Goal: Task Accomplishment & Management: Complete application form

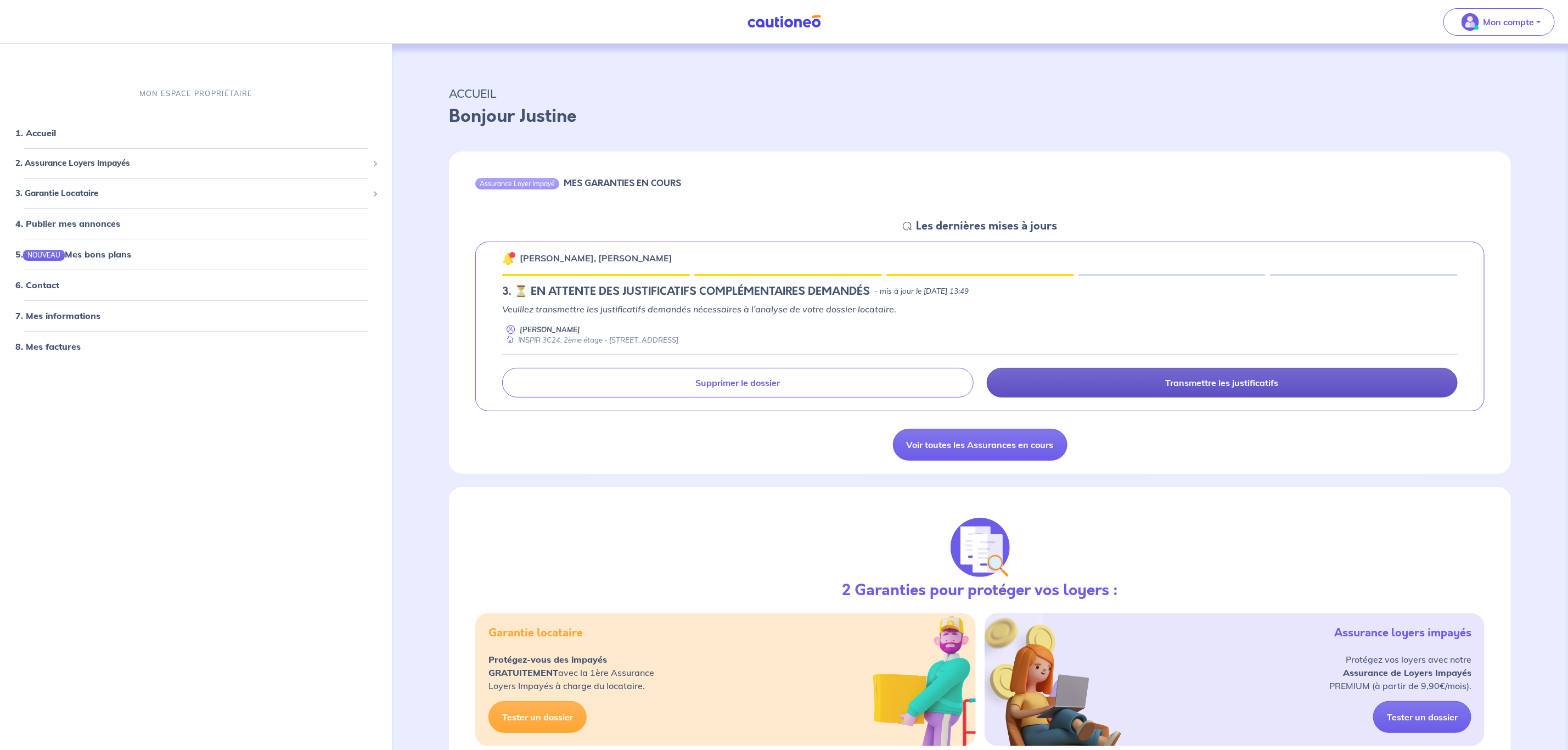
click at [1144, 382] on link "Transmettre les justificatifs" at bounding box center [1223, 383] width 471 height 30
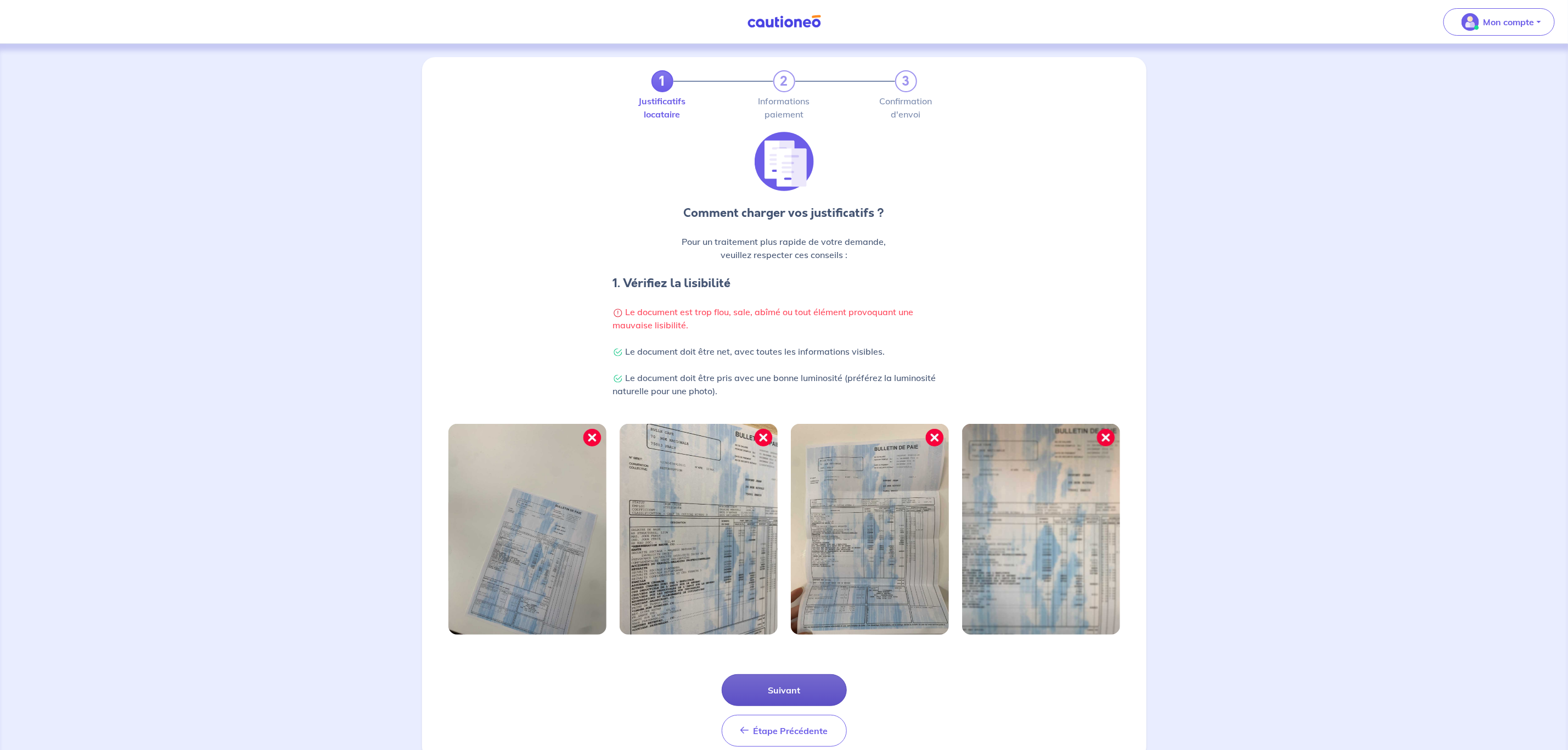
click at [812, 687] on button "Suivant" at bounding box center [784, 690] width 125 height 32
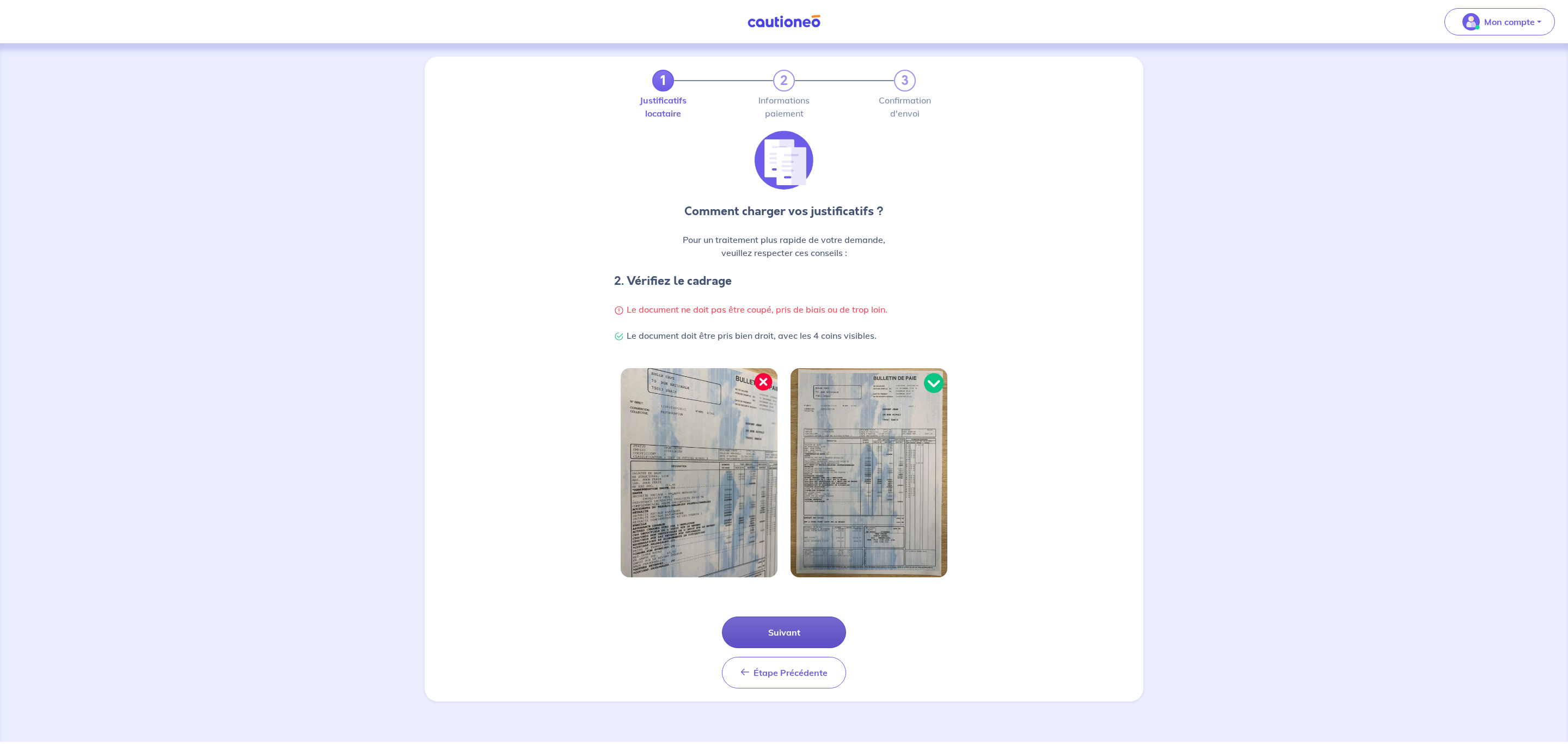
click at [808, 618] on button "Suivant" at bounding box center [784, 632] width 124 height 32
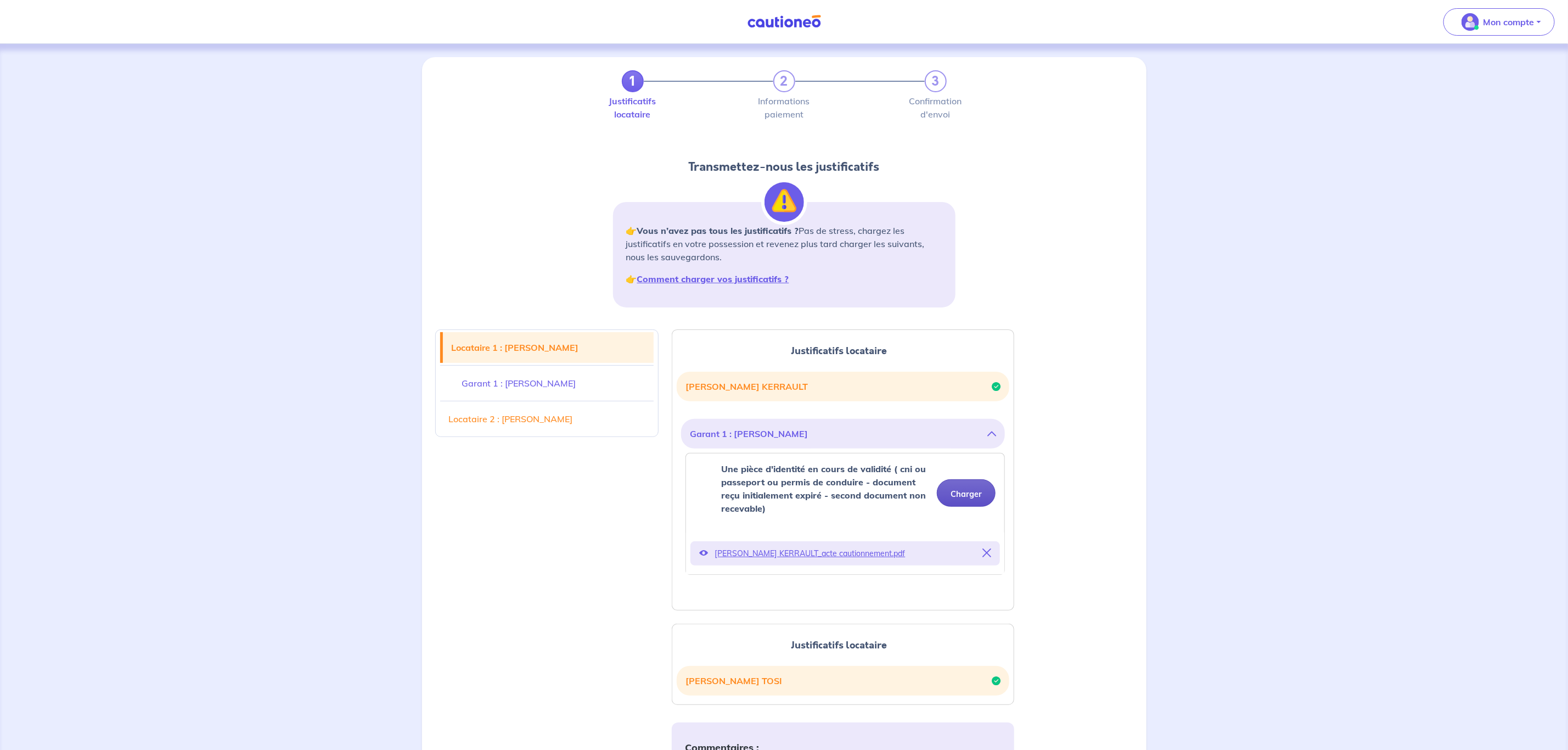
click at [957, 495] on button "Charger" at bounding box center [966, 492] width 59 height 27
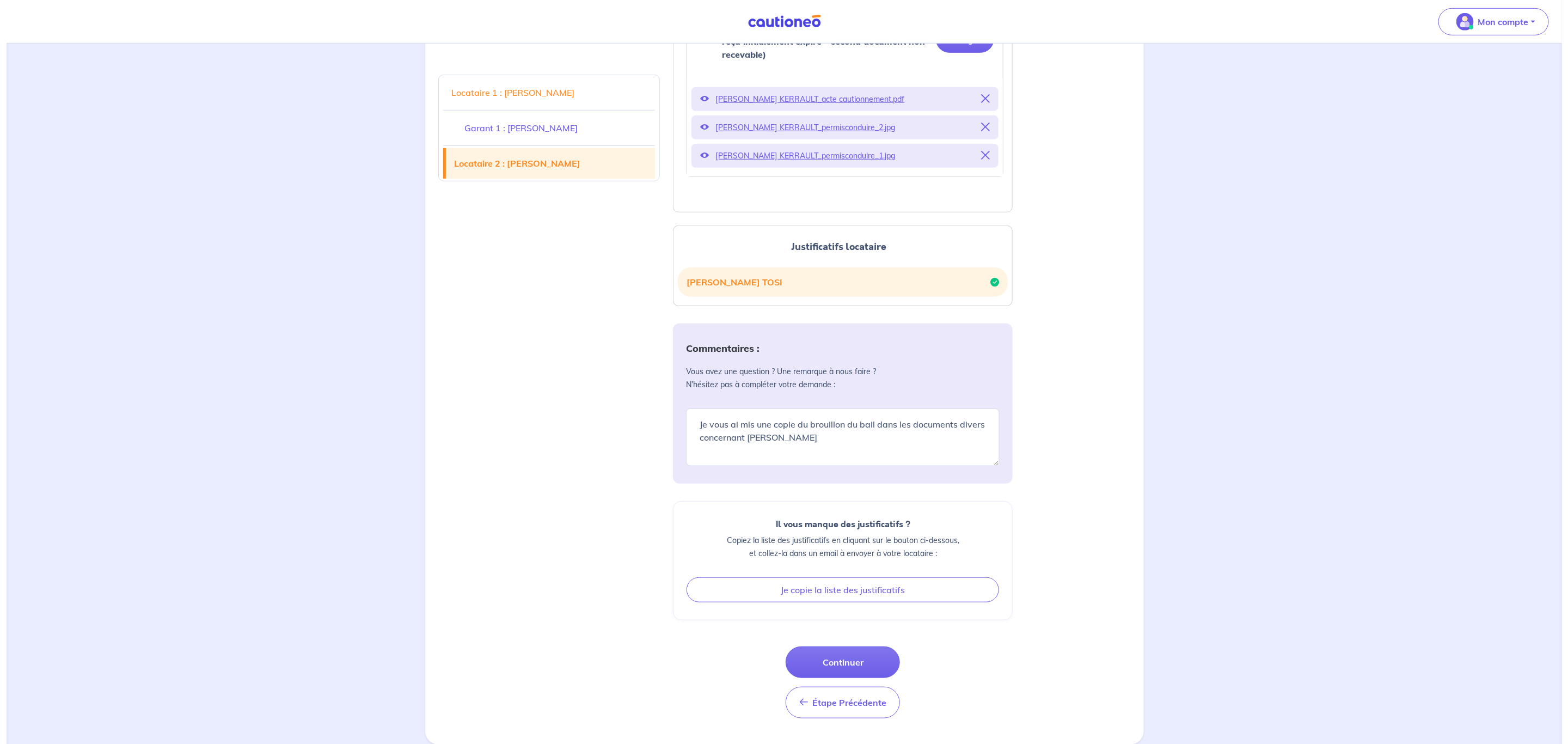
scroll to position [454, 0]
click at [864, 665] on button "Continuer" at bounding box center [836, 662] width 115 height 32
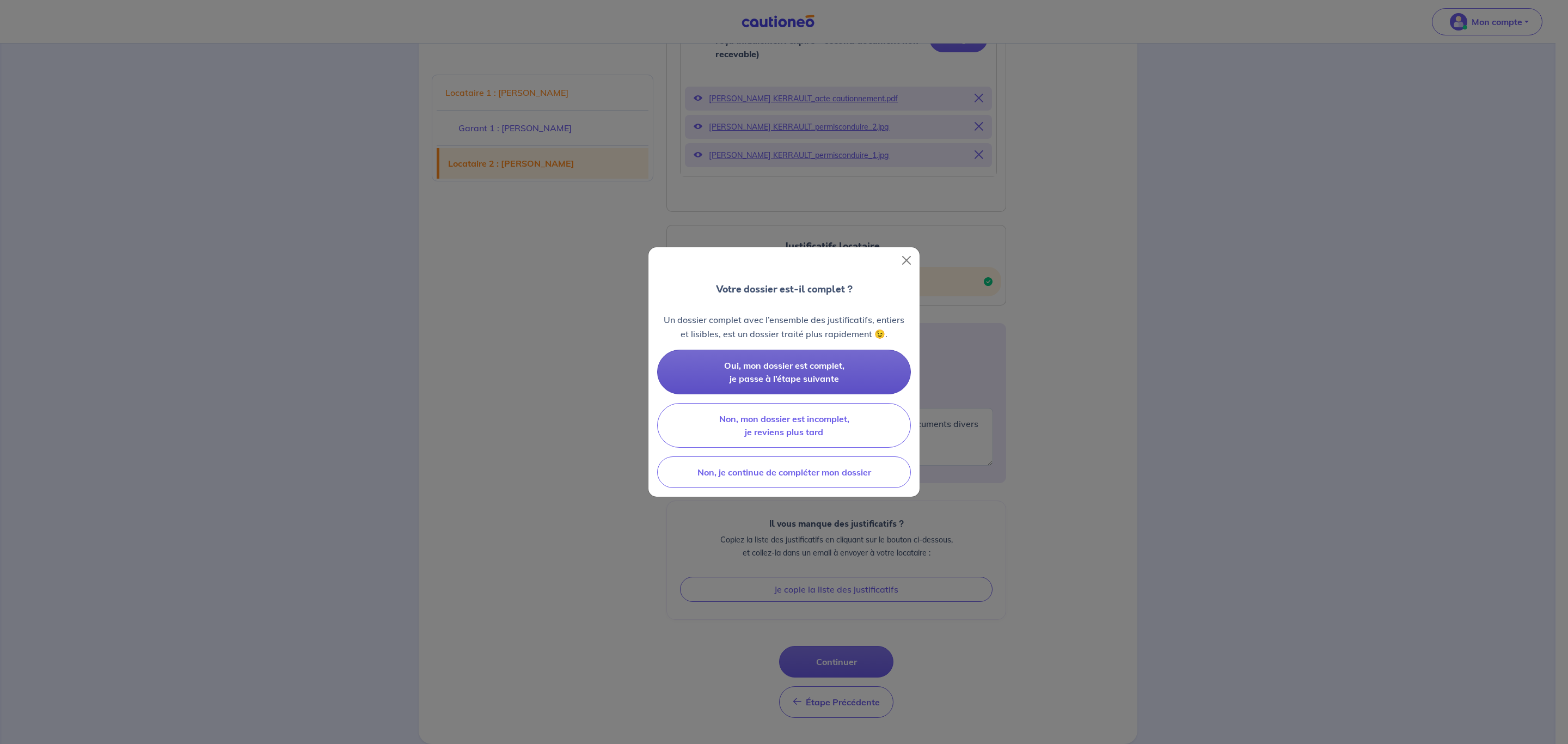
click at [823, 376] on span "Oui, mon dossier est complet, je passe à l’étape suivante" at bounding box center [783, 371] width 120 height 24
